Goal: Check status: Check status

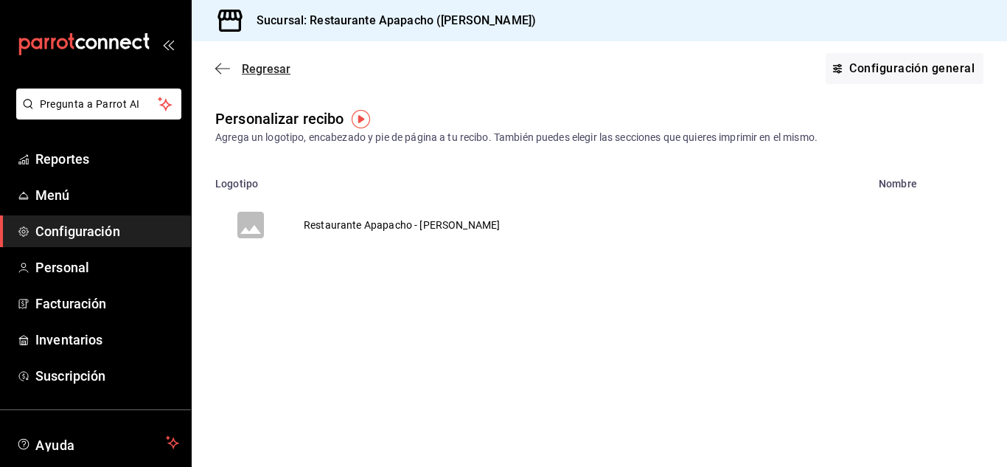
click at [230, 66] on span "Regresar" at bounding box center [252, 69] width 75 height 14
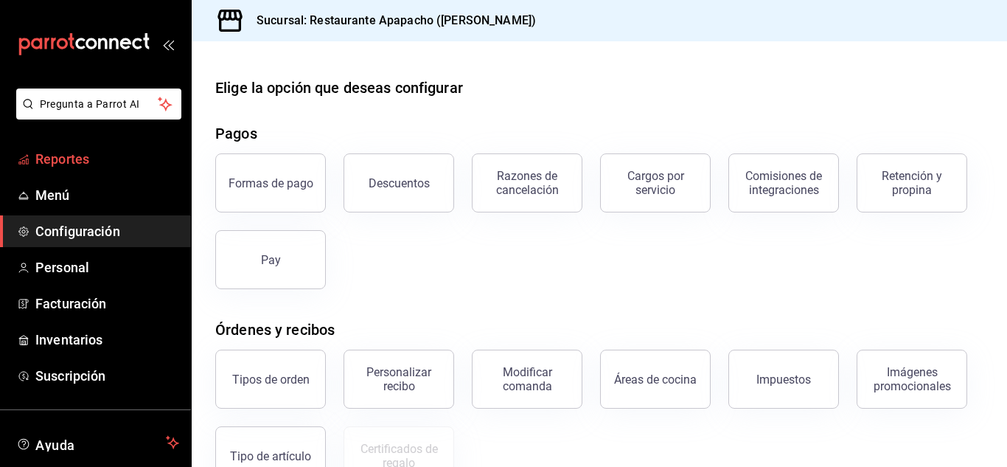
click at [56, 164] on span "Reportes" at bounding box center [107, 159] width 144 height 20
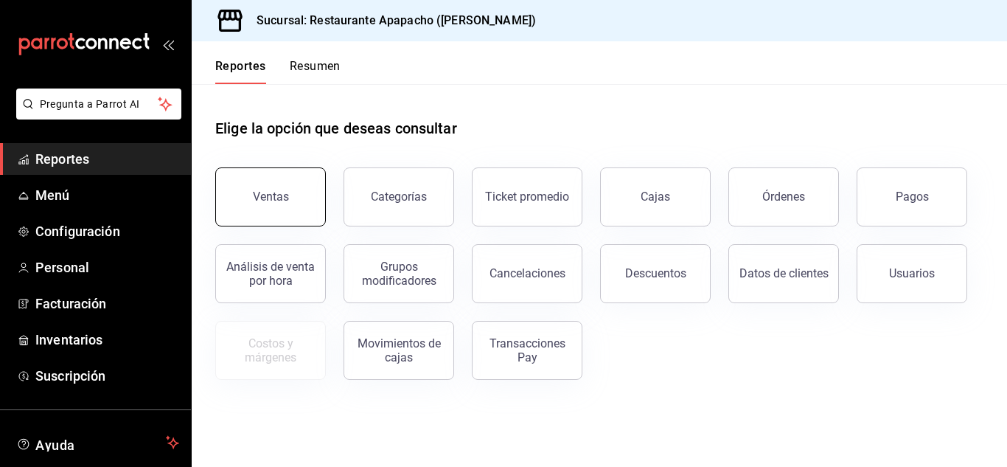
click at [268, 190] on div "Ventas" at bounding box center [271, 197] width 36 height 14
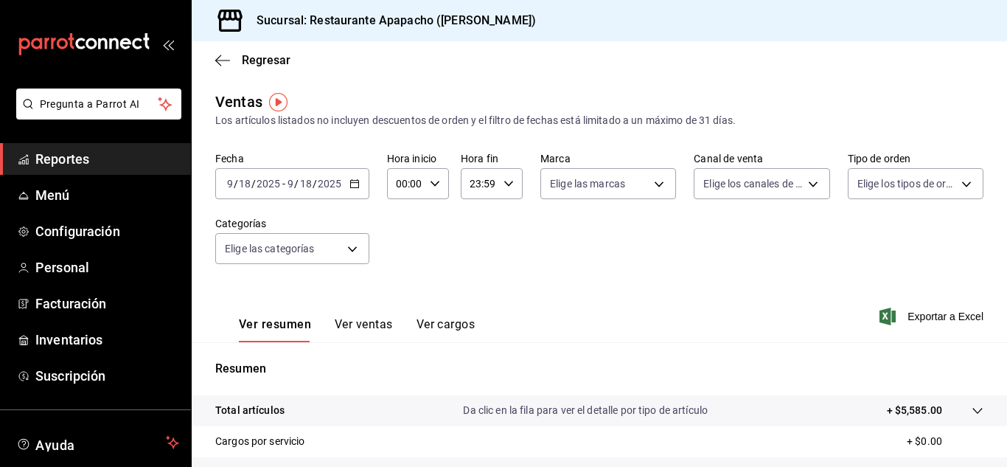
click at [357, 191] on div "[DATE] [DATE] - [DATE] [DATE]" at bounding box center [292, 183] width 154 height 31
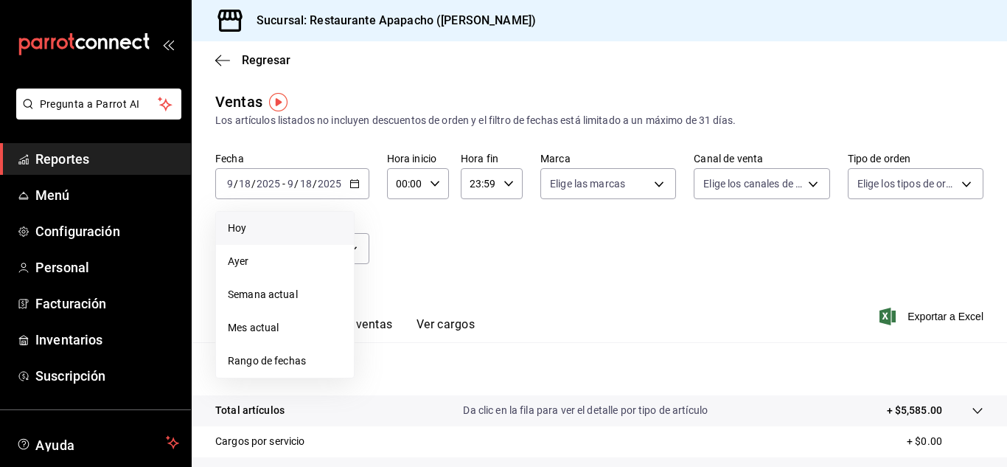
click at [246, 223] on span "Hoy" at bounding box center [285, 227] width 114 height 15
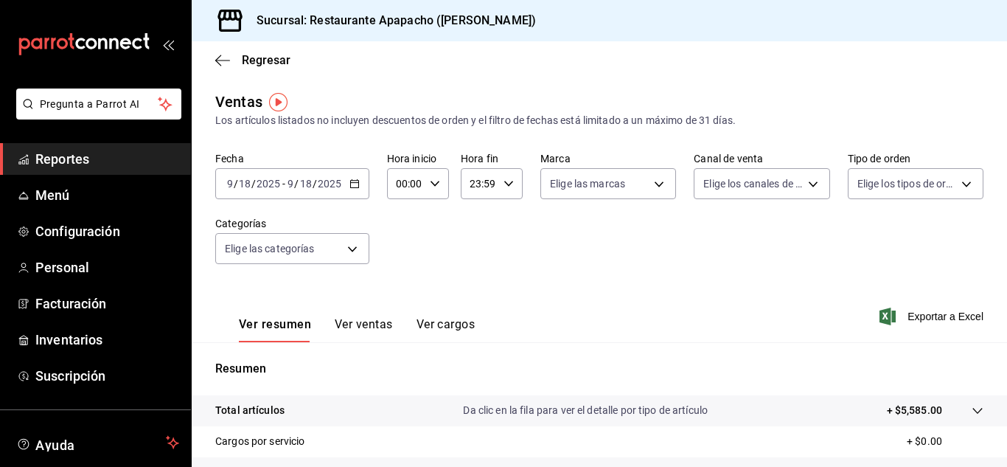
click at [354, 184] on icon "button" at bounding box center [355, 183] width 10 height 10
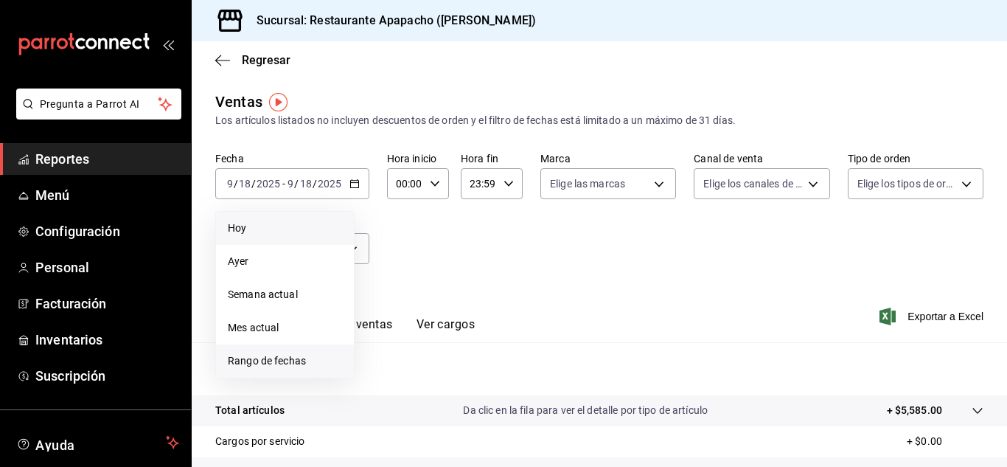
click at [268, 353] on span "Rango de fechas" at bounding box center [285, 360] width 114 height 15
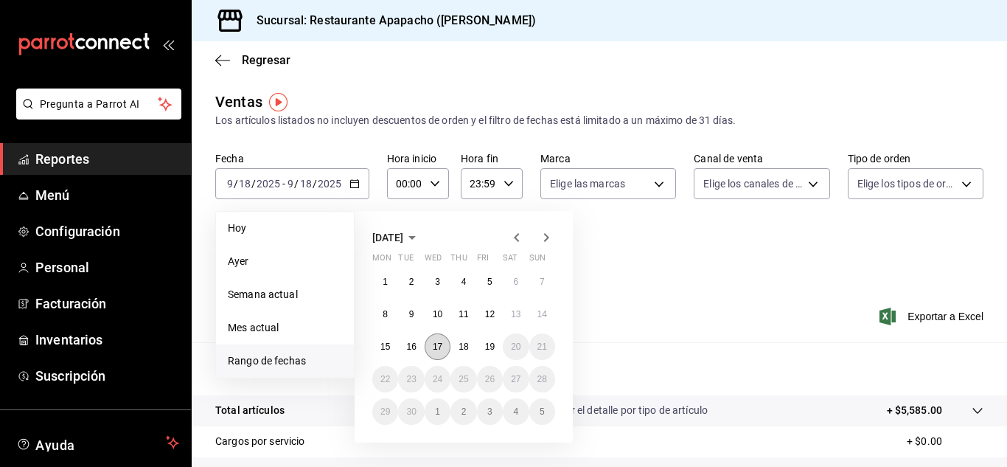
click at [440, 348] on abbr "17" at bounding box center [438, 346] width 10 height 10
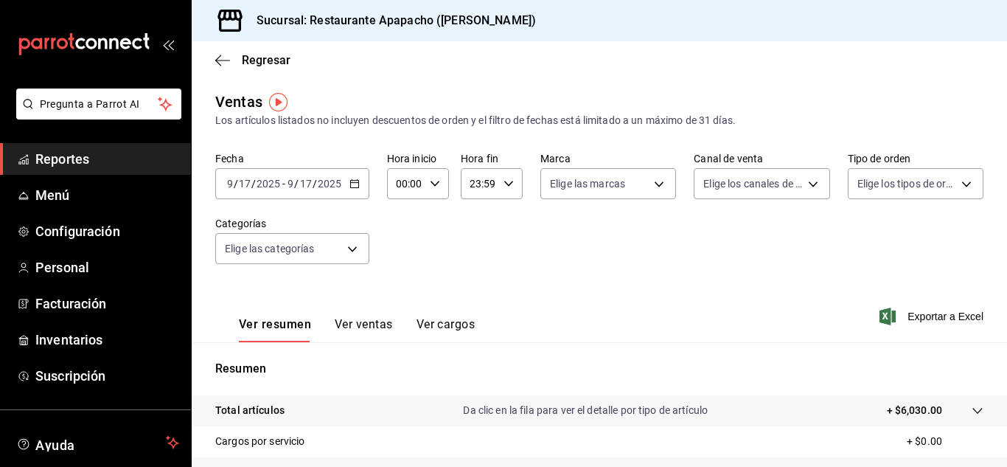
click at [352, 184] on icon "button" at bounding box center [355, 183] width 10 height 10
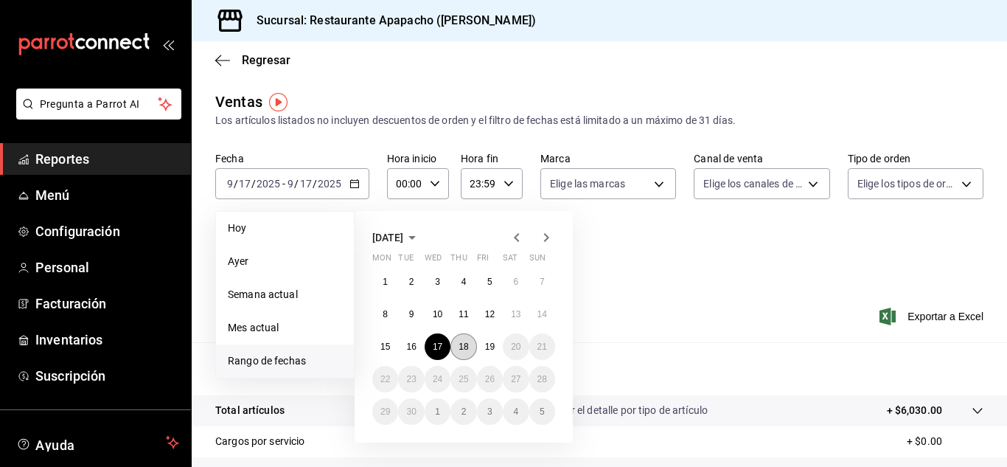
click at [462, 350] on abbr "18" at bounding box center [464, 346] width 10 height 10
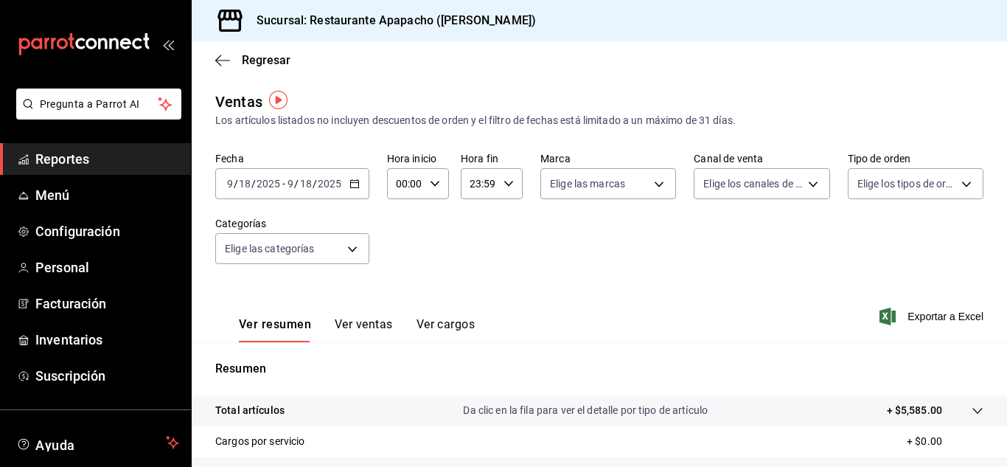
scroll to position [123, 0]
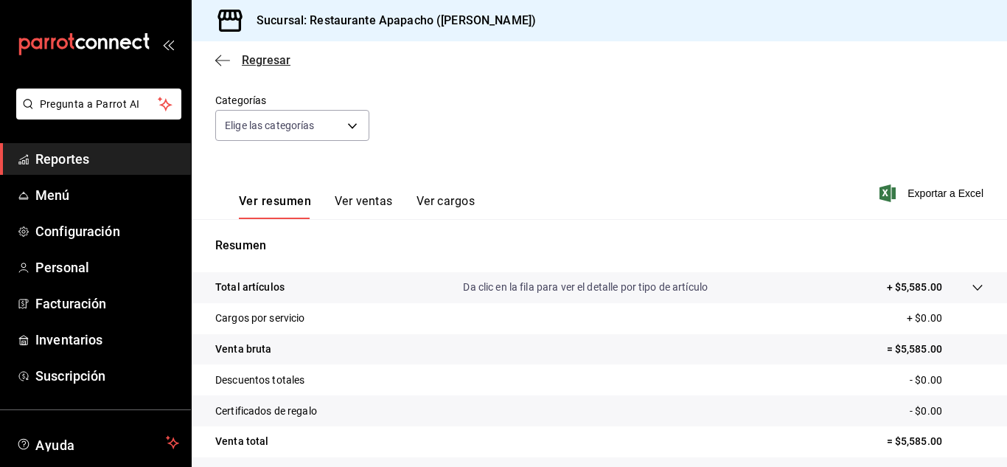
click at [226, 58] on icon "button" at bounding box center [222, 60] width 15 height 13
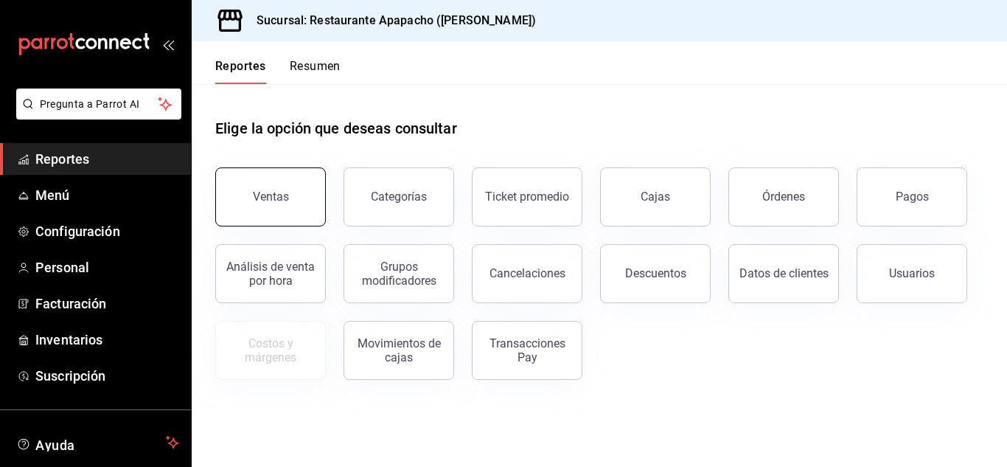
click at [264, 190] on div "Ventas" at bounding box center [271, 197] width 36 height 14
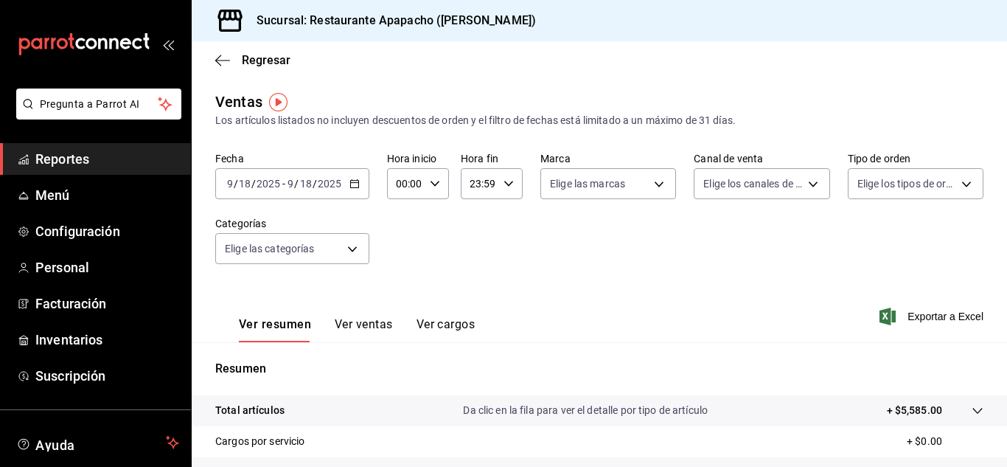
click at [354, 180] on icon "button" at bounding box center [355, 183] width 10 height 10
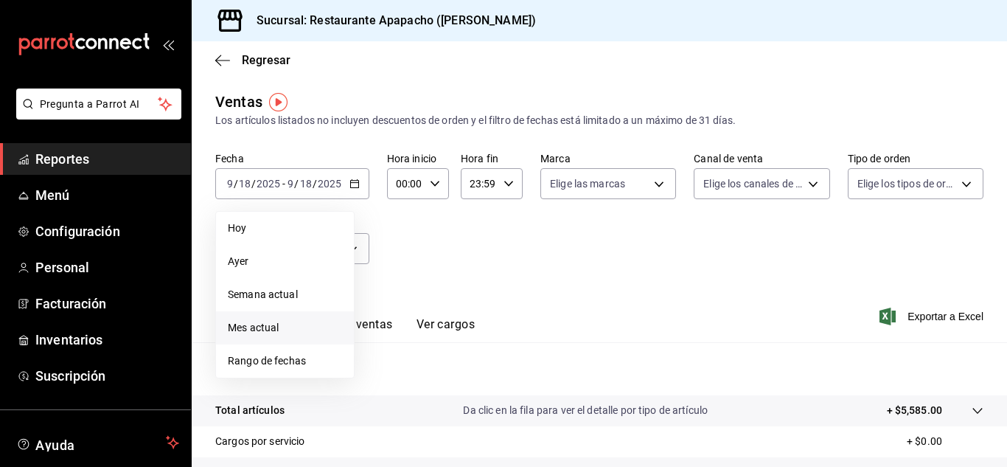
click at [263, 324] on span "Mes actual" at bounding box center [285, 327] width 114 height 15
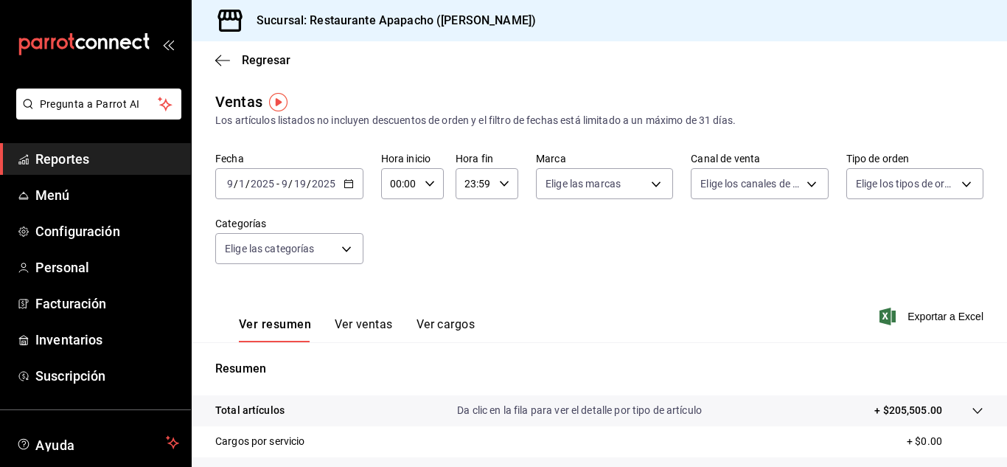
click at [378, 318] on button "Ver ventas" at bounding box center [364, 329] width 58 height 25
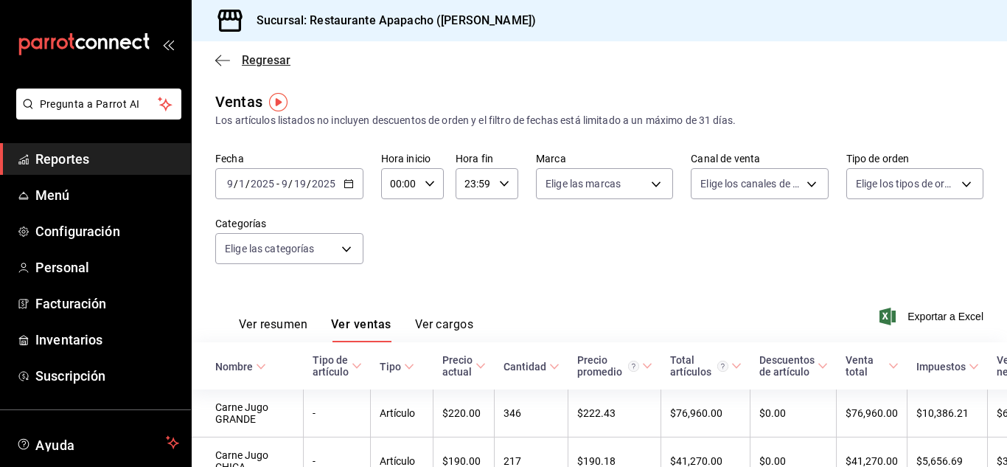
click at [223, 54] on icon "button" at bounding box center [222, 60] width 15 height 13
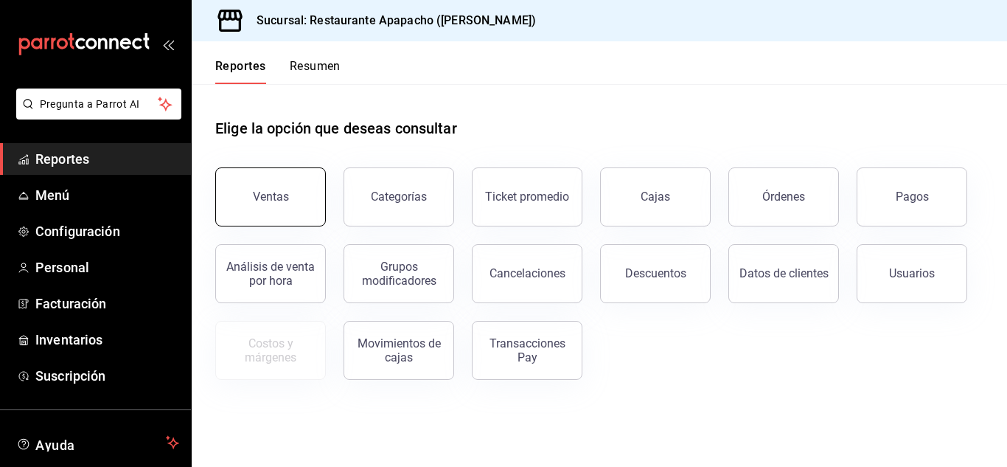
click at [292, 195] on button "Ventas" at bounding box center [270, 196] width 111 height 59
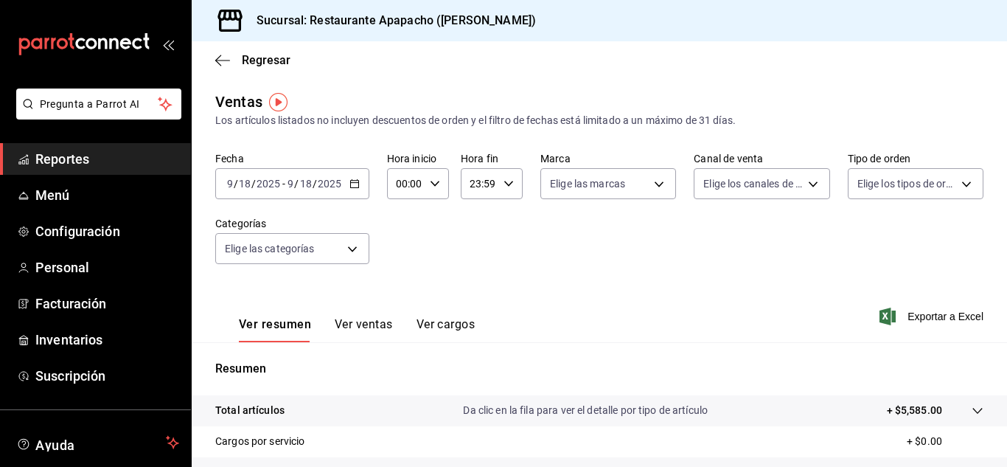
click at [355, 185] on icon "button" at bounding box center [355, 183] width 10 height 10
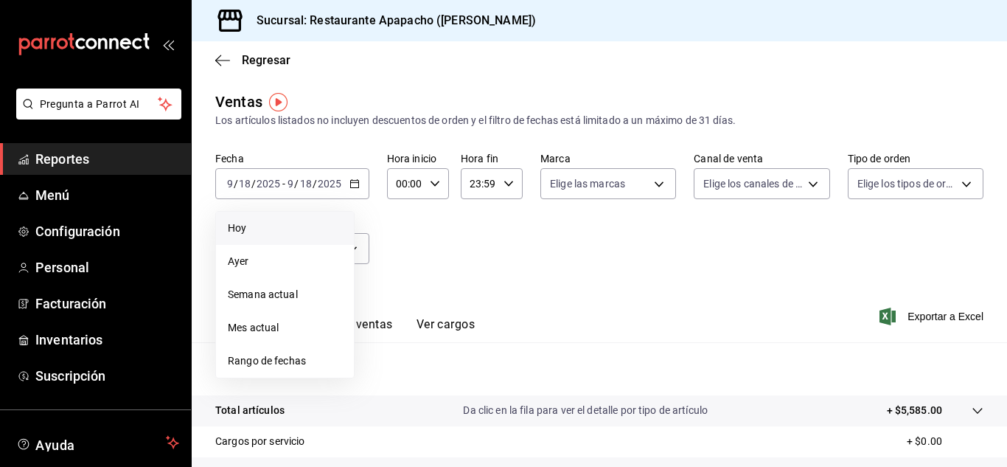
click at [277, 226] on span "Hoy" at bounding box center [285, 227] width 114 height 15
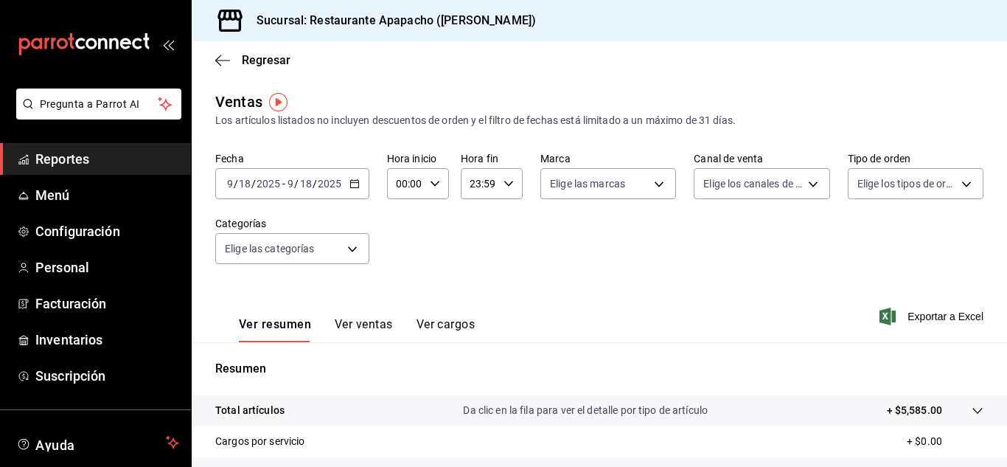
click at [355, 178] on icon "button" at bounding box center [355, 183] width 10 height 10
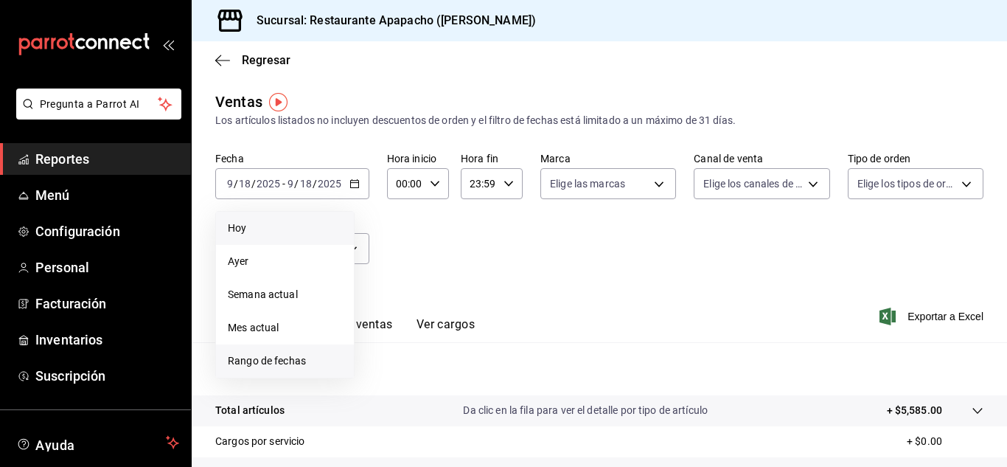
click at [280, 359] on span "Rango de fechas" at bounding box center [285, 360] width 114 height 15
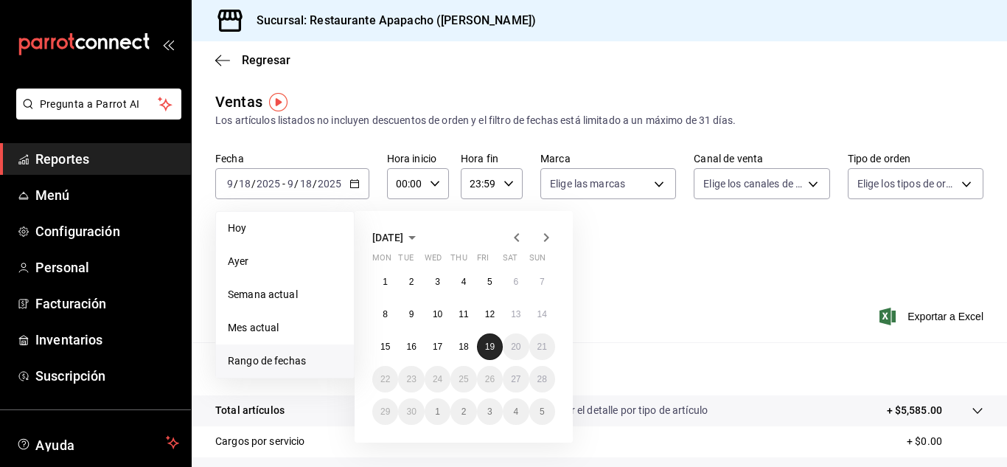
click at [493, 347] on abbr "19" at bounding box center [490, 346] width 10 height 10
